Goal: Task Accomplishment & Management: Use online tool/utility

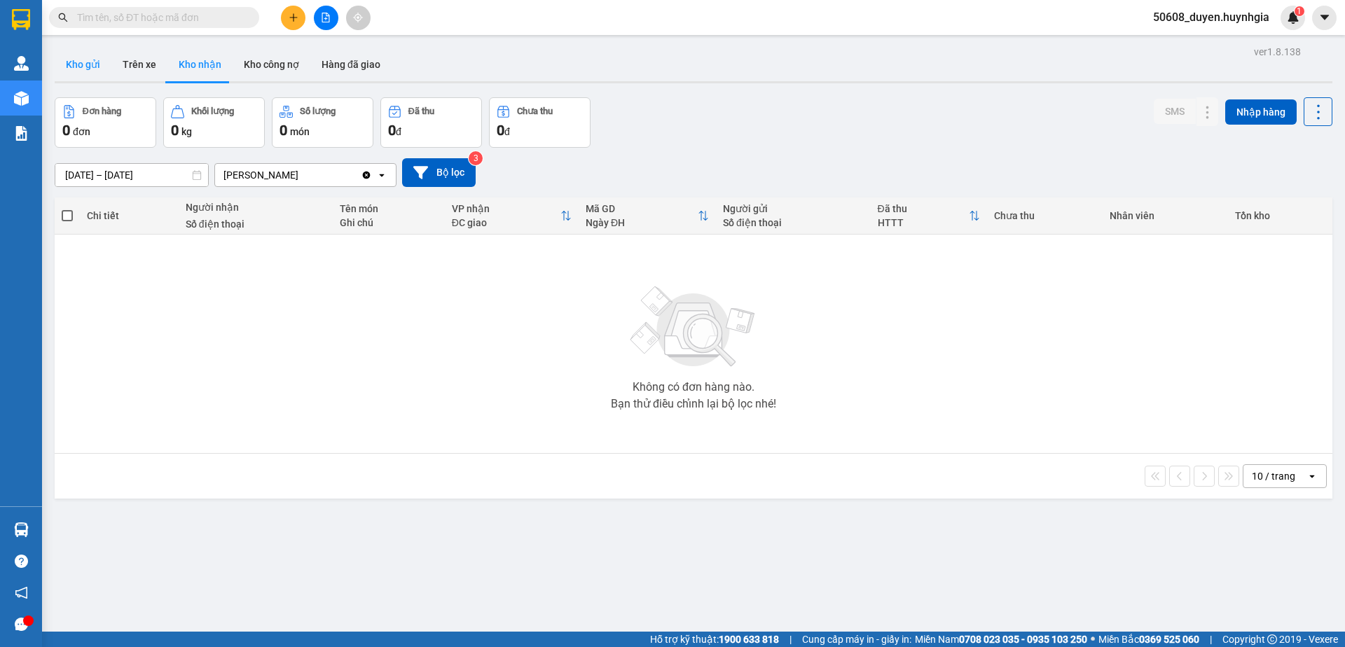
click at [90, 62] on button "Kho gửi" at bounding box center [83, 65] width 57 height 34
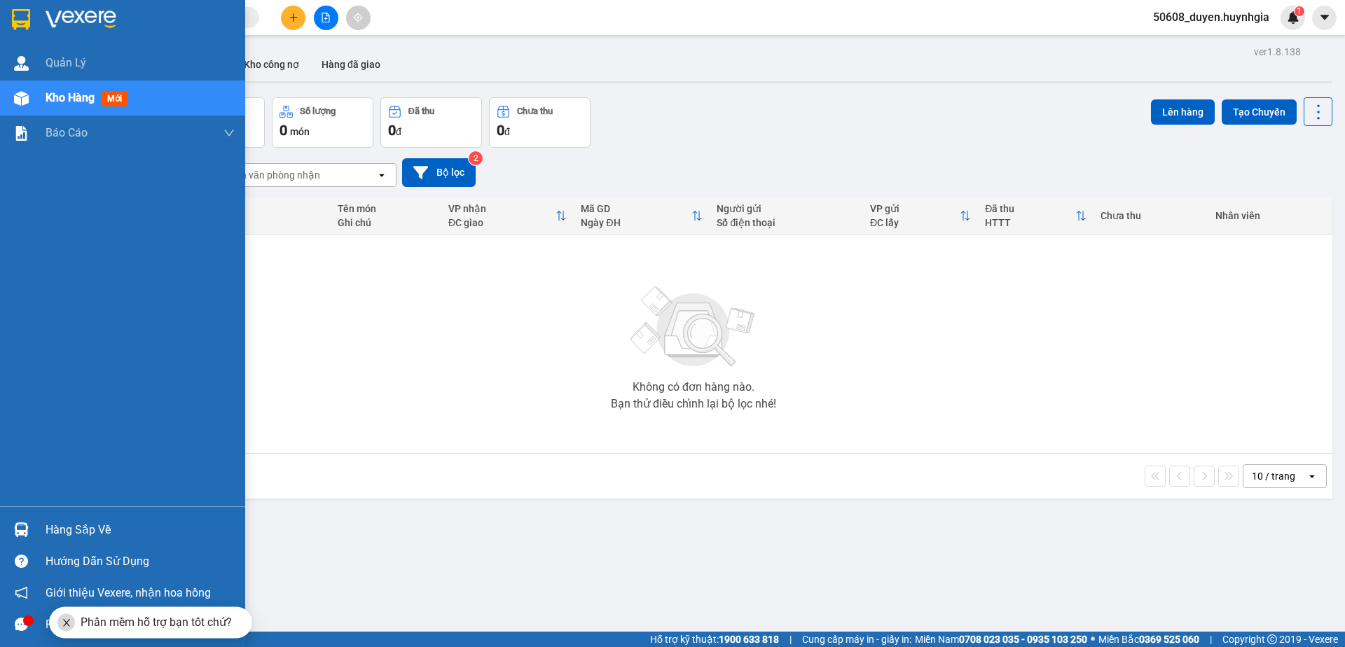
click at [20, 27] on img at bounding box center [21, 19] width 18 height 21
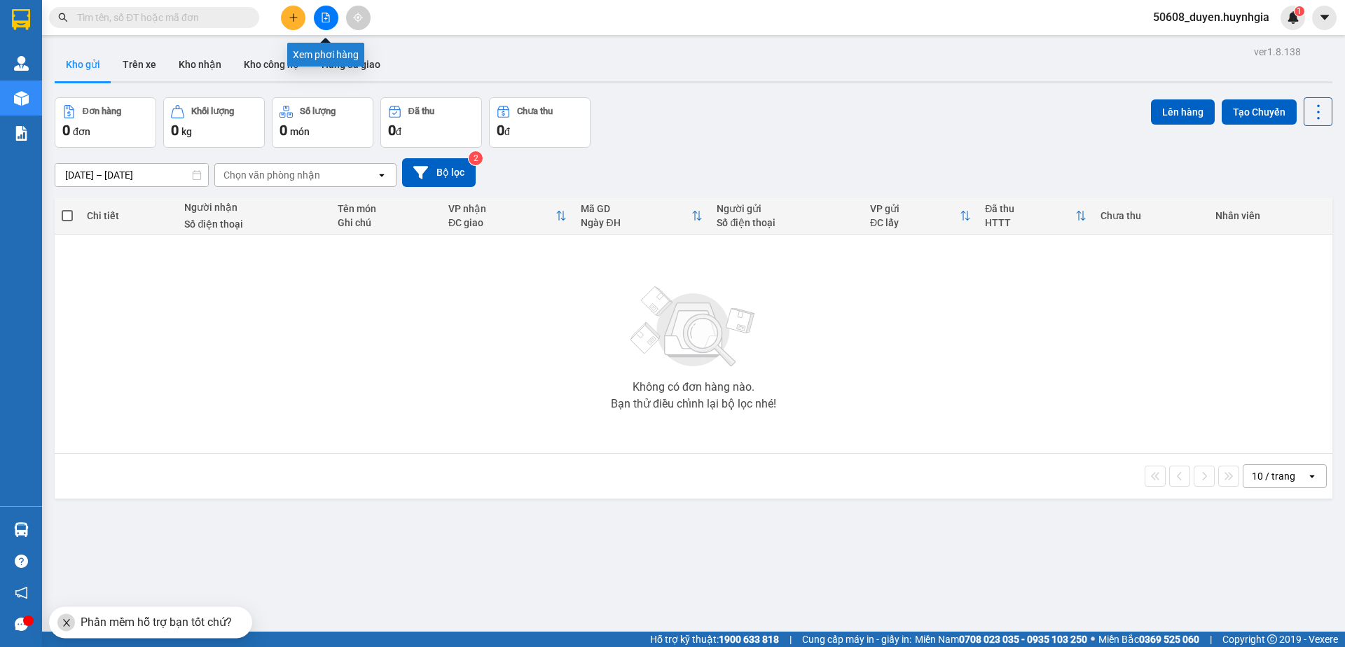
click at [334, 18] on button at bounding box center [326, 18] width 25 height 25
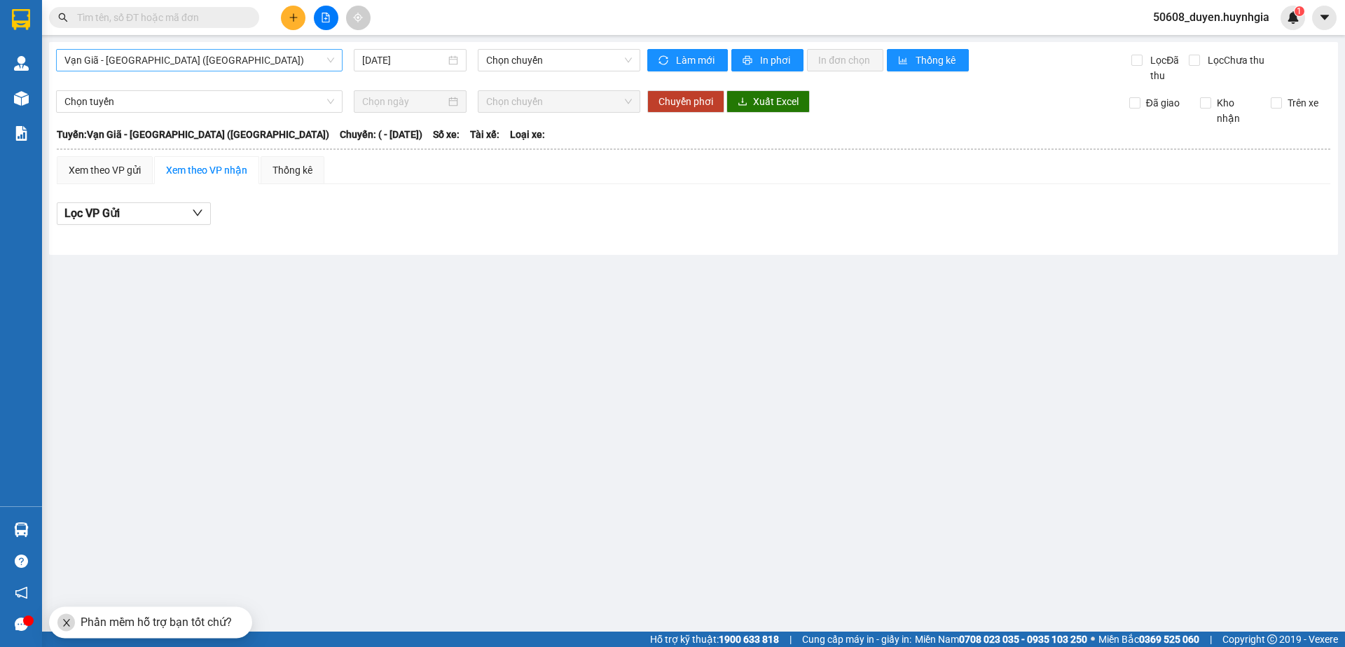
click at [302, 67] on span "Vạn Giã - [GEOGRAPHIC_DATA] ([GEOGRAPHIC_DATA])" at bounding box center [199, 60] width 270 height 21
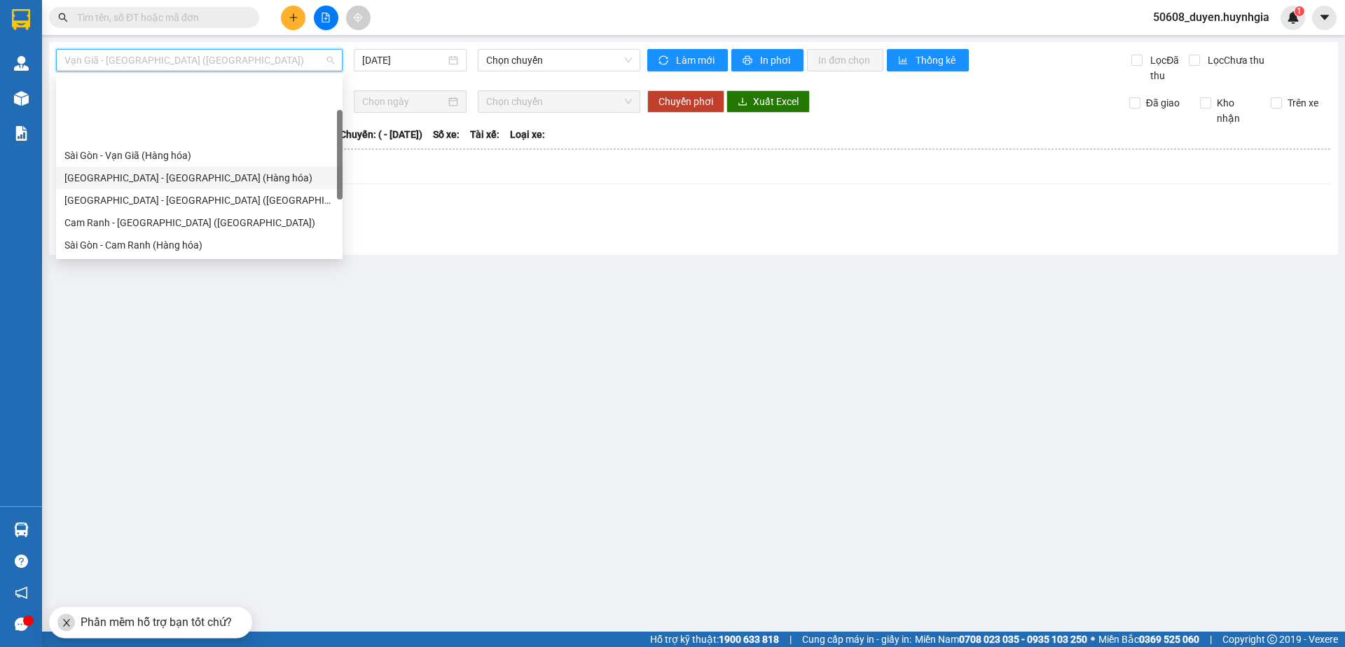
scroll to position [71, 0]
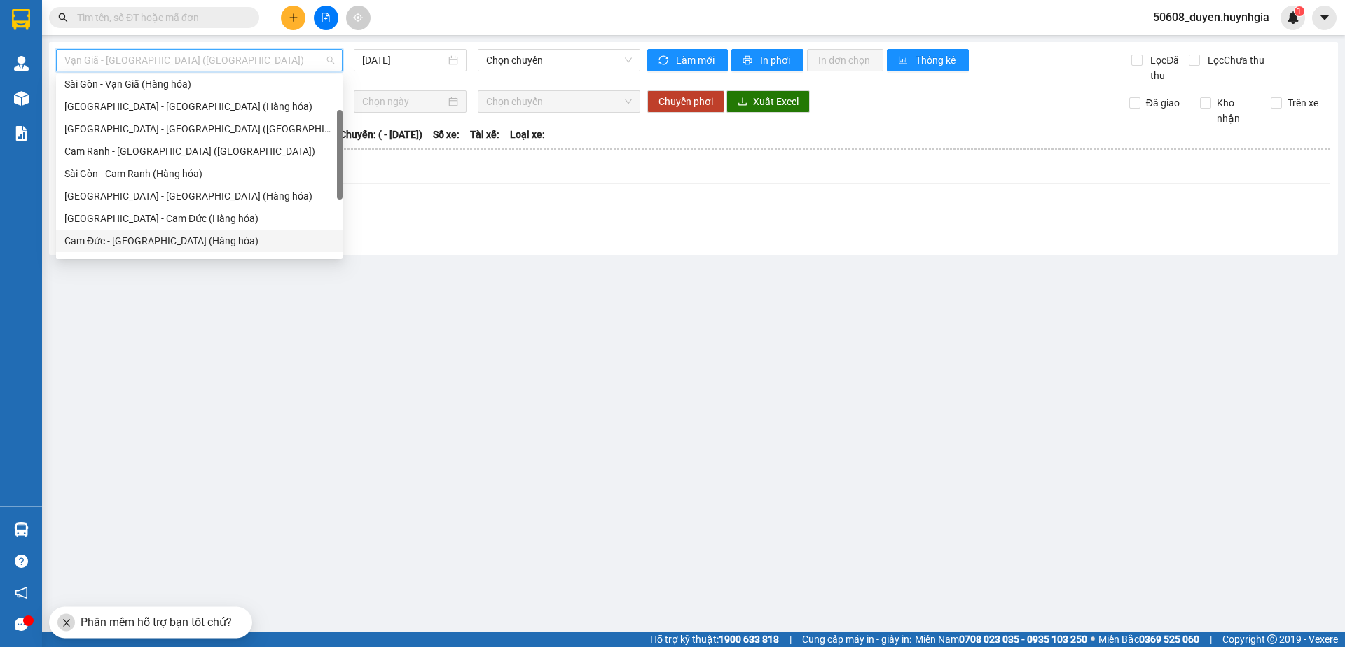
click at [188, 236] on div "Cam Đức - [GEOGRAPHIC_DATA] (Hàng hóa)" at bounding box center [199, 240] width 270 height 15
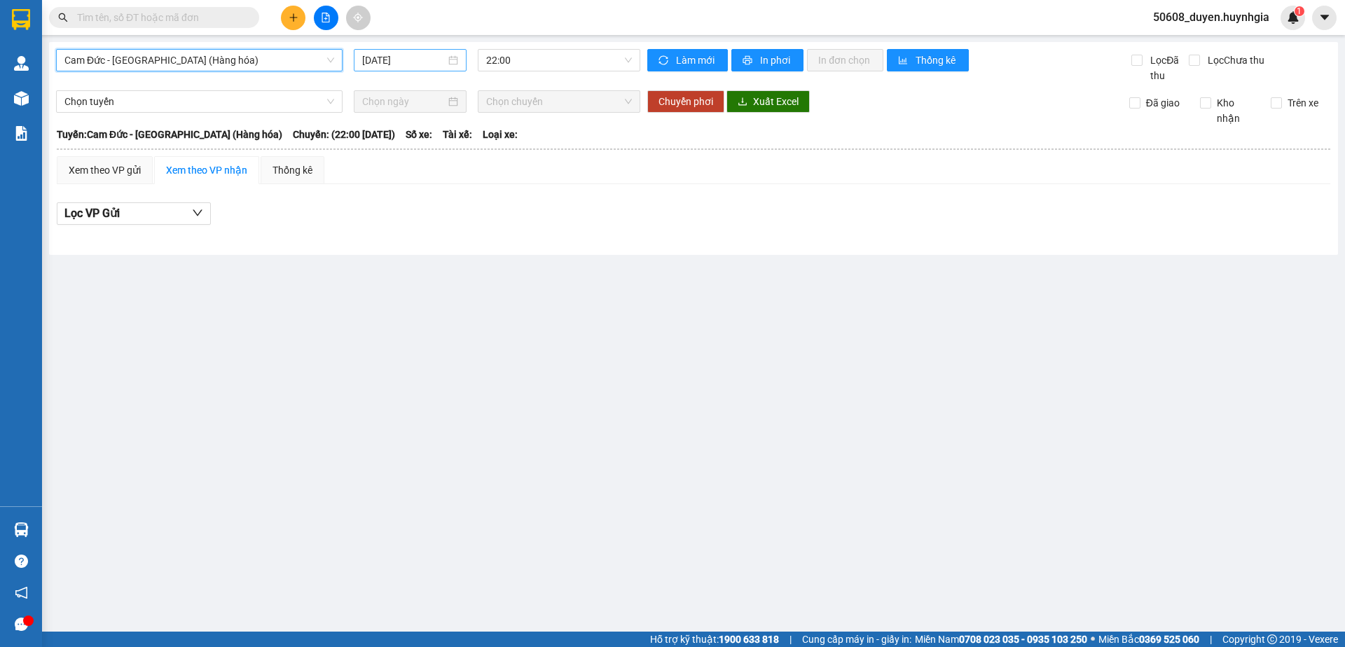
click at [439, 62] on input "[DATE]" at bounding box center [403, 60] width 83 height 15
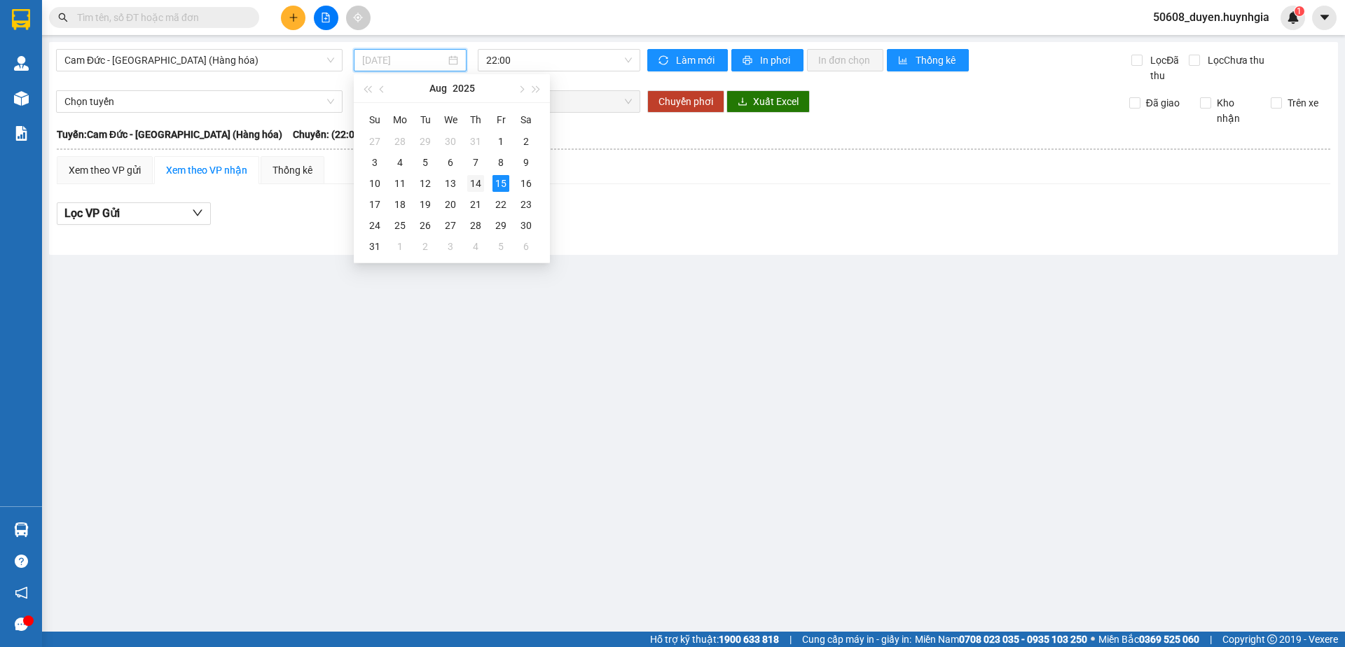
click at [487, 180] on td "14" at bounding box center [475, 183] width 25 height 21
type input "[DATE]"
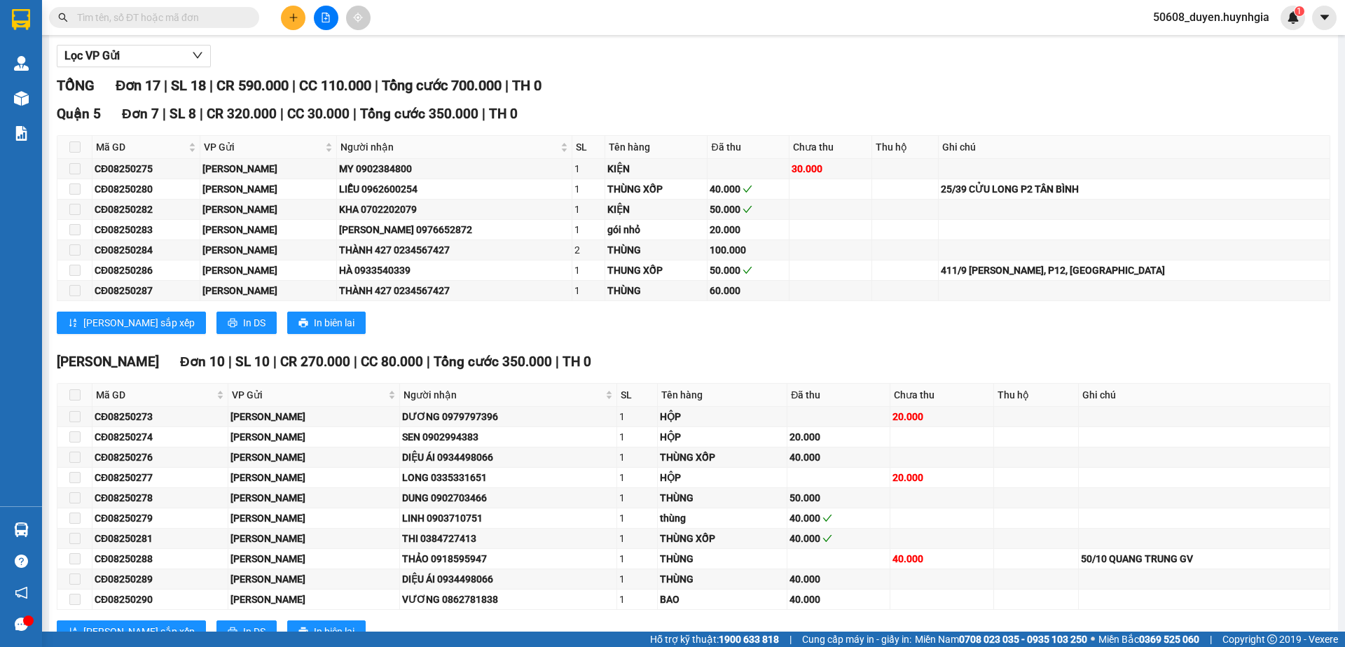
scroll to position [160, 0]
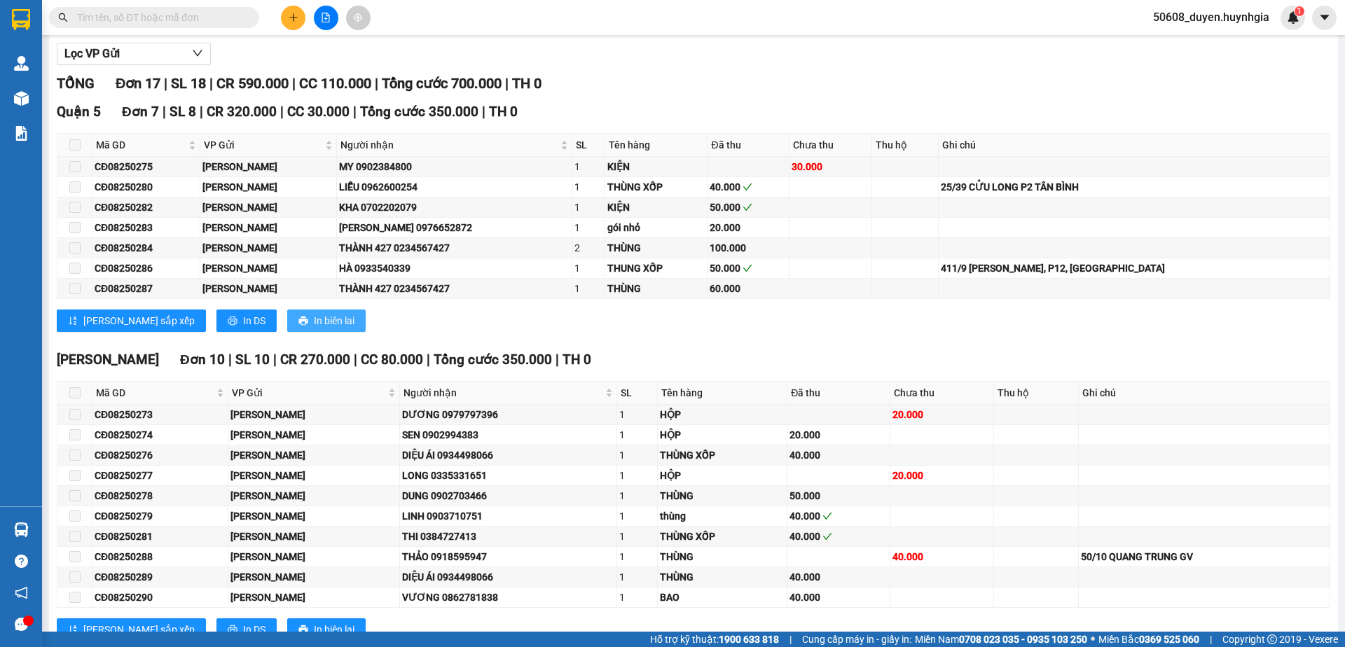
click at [314, 316] on span "In biên lai" at bounding box center [334, 320] width 41 height 15
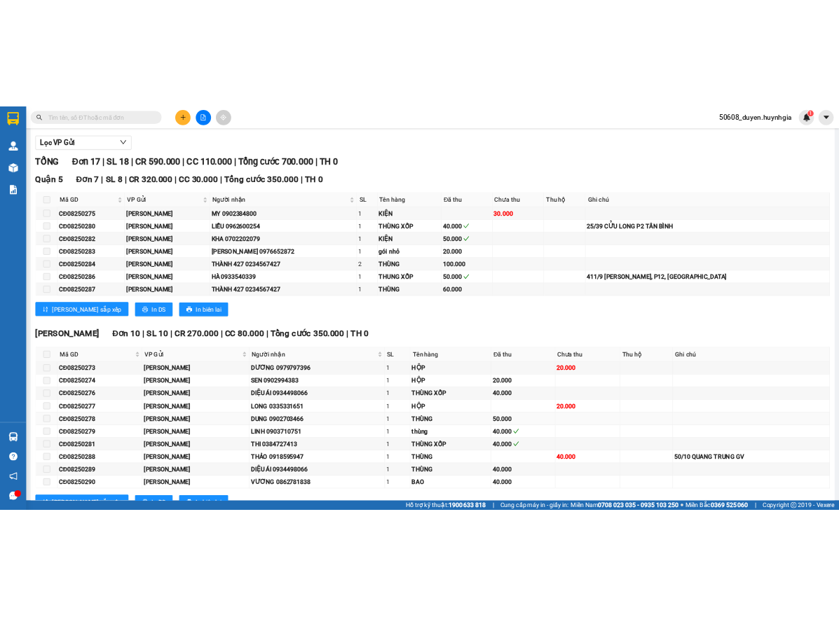
scroll to position [128, 0]
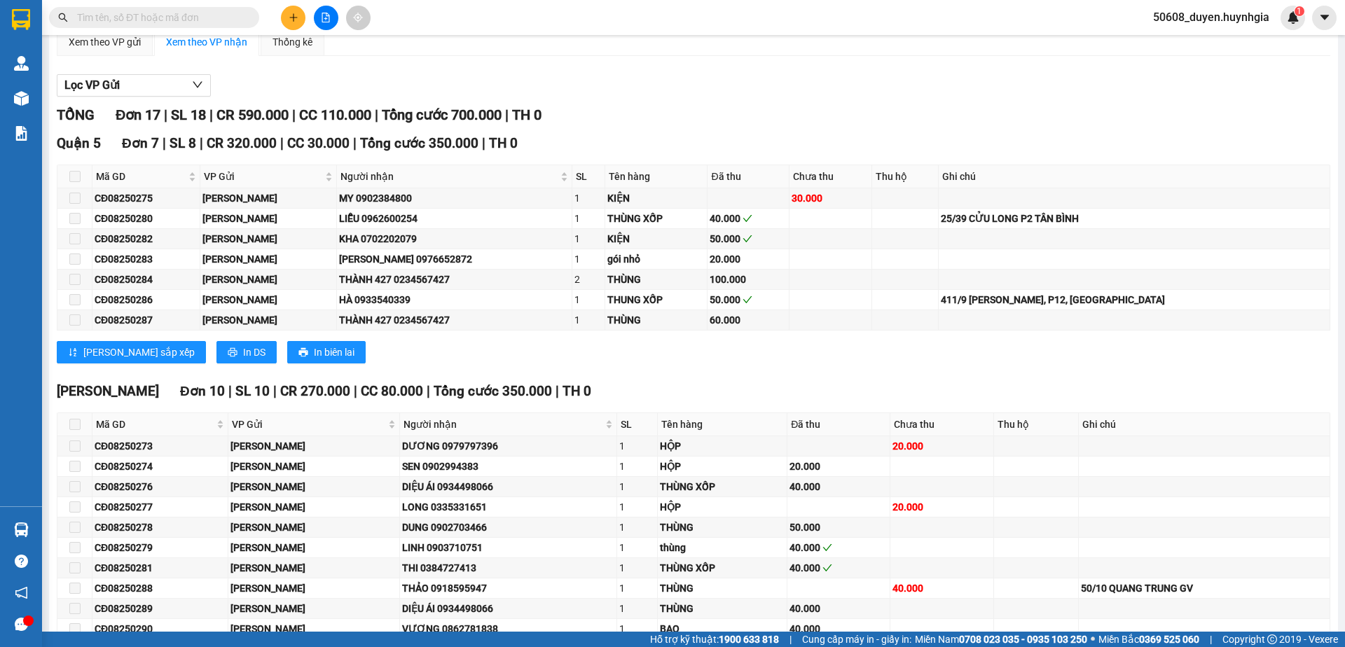
click at [652, 51] on div "Xem theo VP gửi Xem theo VP nhận Thống kê" at bounding box center [694, 42] width 1274 height 28
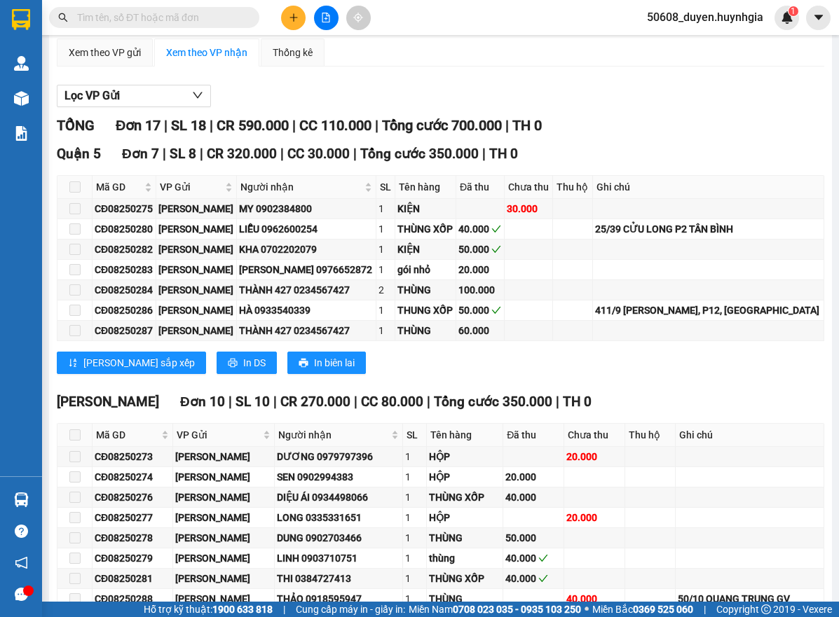
scroll to position [144, 0]
